Goal: Entertainment & Leisure: Consume media (video, audio)

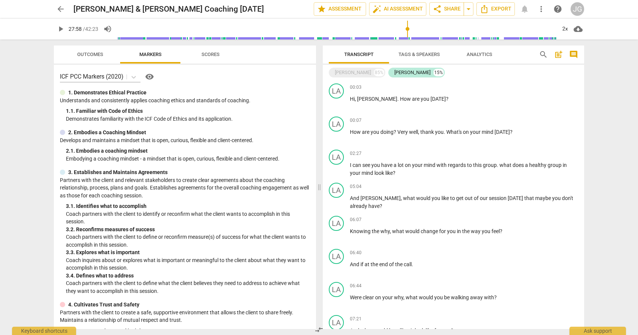
scroll to position [1127, 0]
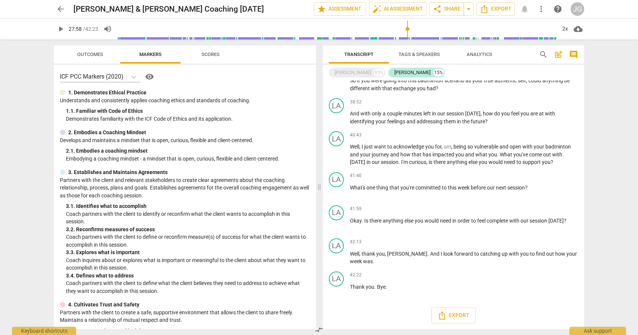
click at [59, 32] on span "play_arrow" at bounding box center [60, 28] width 9 height 9
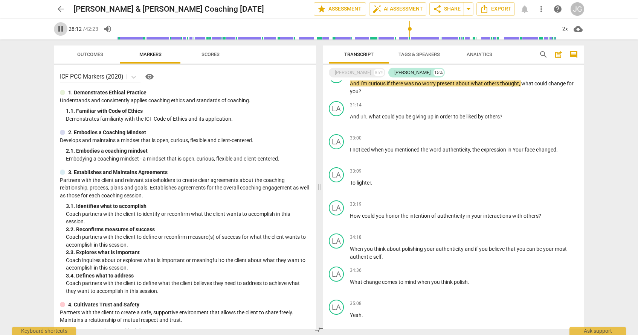
click at [61, 29] on span "pause" at bounding box center [60, 28] width 9 height 9
click at [61, 29] on span "play_arrow" at bounding box center [60, 28] width 9 height 9
type input "1693"
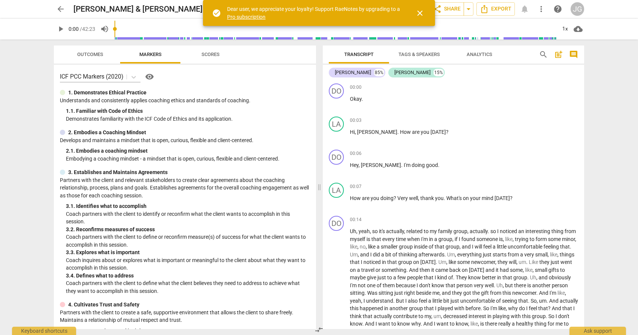
click at [422, 11] on span "close" at bounding box center [419, 13] width 9 height 9
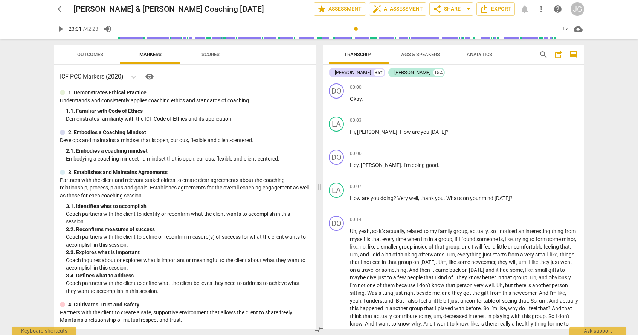
click at [355, 34] on input "range" at bounding box center [336, 29] width 438 height 24
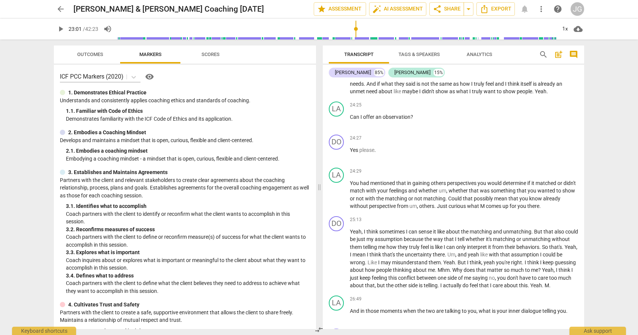
click at [61, 30] on span "play_arrow" at bounding box center [60, 28] width 9 height 9
click at [564, 32] on div "1x" at bounding box center [564, 29] width 14 height 12
click at [566, 88] on li "2x" at bounding box center [569, 87] width 25 height 14
type input "2543"
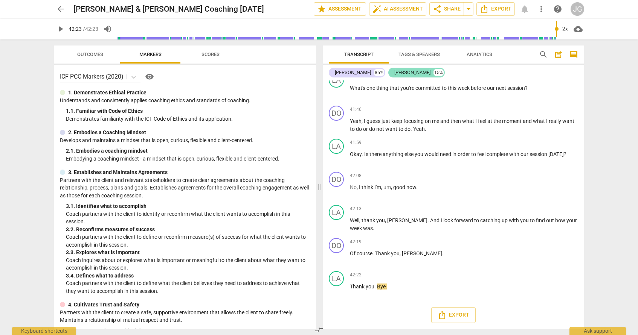
click at [388, 76] on div "Laura 15%" at bounding box center [416, 73] width 56 height 10
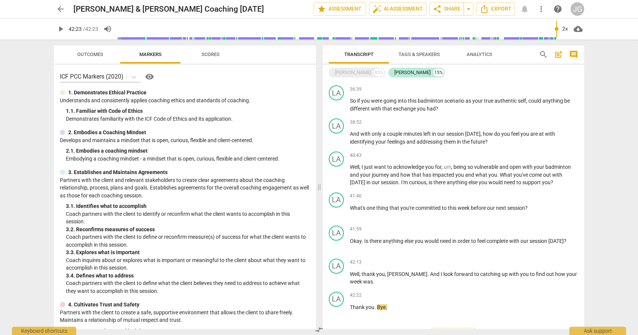
scroll to position [1127, 0]
